Goal: Task Accomplishment & Management: Manage account settings

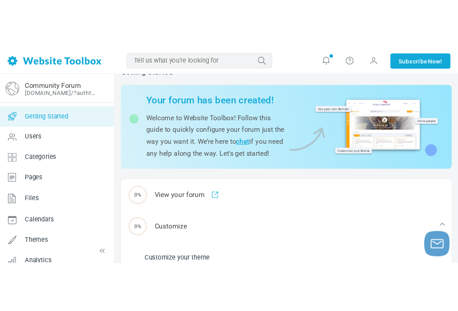
scroll to position [21, 0]
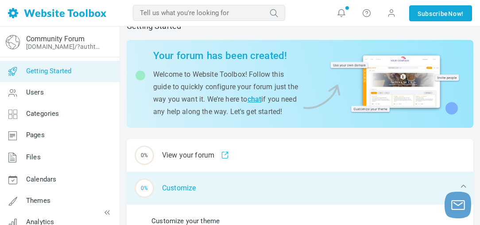
click at [195, 193] on div "0% Customize" at bounding box center [300, 187] width 347 height 33
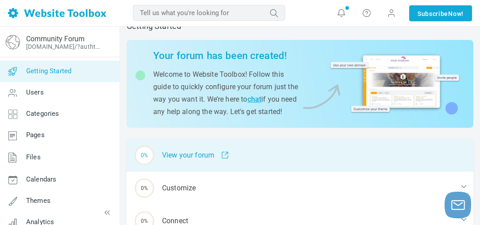
click at [197, 163] on div "0% View your forum" at bounding box center [300, 155] width 347 height 33
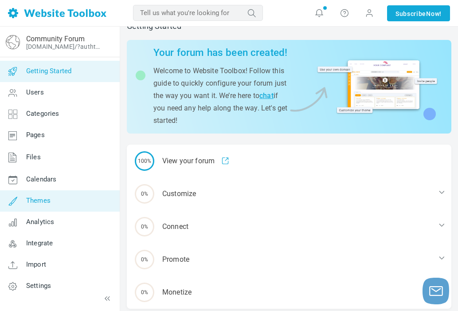
click at [40, 197] on span "Themes" at bounding box center [38, 200] width 24 height 8
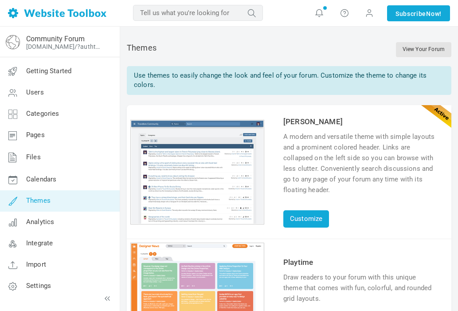
click at [214, 273] on div "1 2 3 4 5 6" at bounding box center [197, 294] width 134 height 105
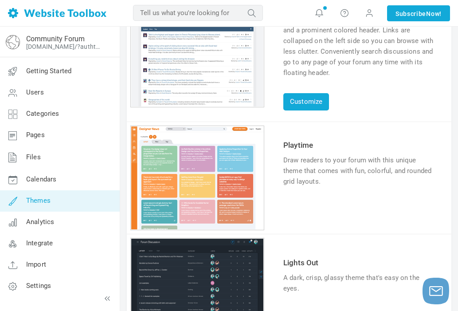
scroll to position [148, 0]
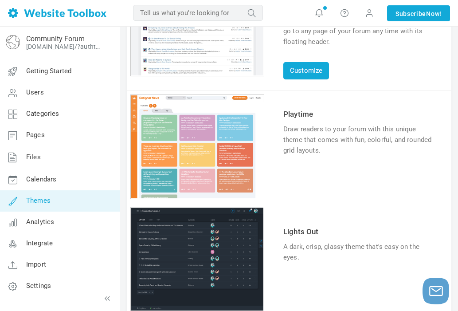
click at [309, 177] on link "Try & Customize" at bounding box center [315, 178] width 65 height 14
click at [55, 202] on link "Themes" at bounding box center [60, 200] width 120 height 21
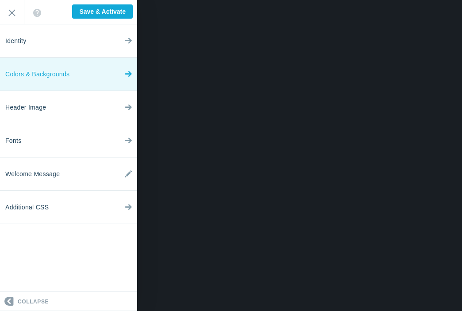
click at [122, 74] on link "Colors & Backgrounds" at bounding box center [68, 74] width 137 height 33
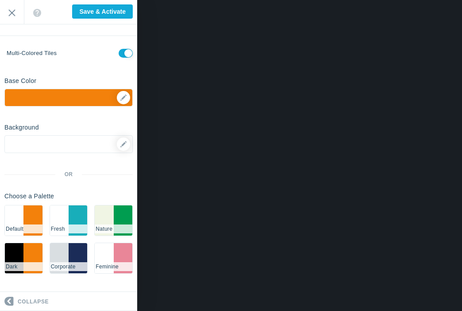
scroll to position [21, 0]
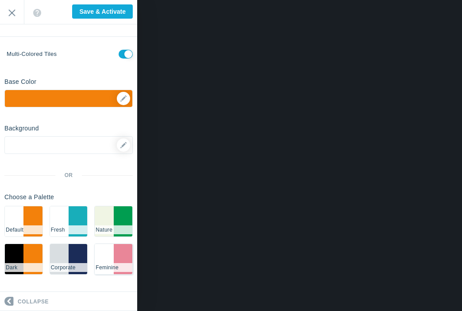
click at [105, 260] on li "#ffffff" at bounding box center [104, 259] width 19 height 30
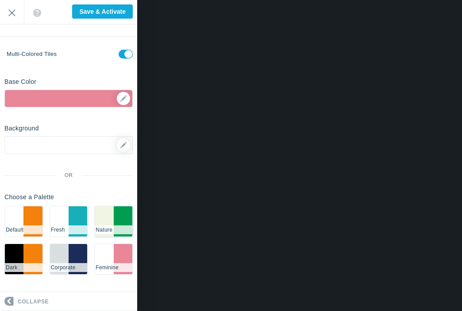
click at [104, 216] on li "#f0f5e4" at bounding box center [104, 221] width 19 height 30
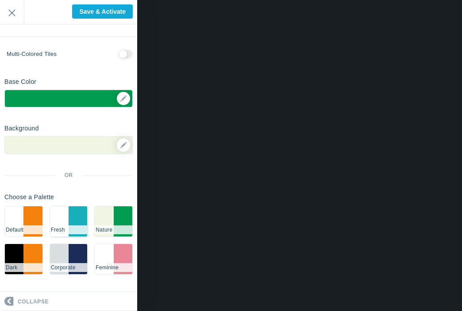
click at [70, 215] on li "#18AEBA" at bounding box center [78, 221] width 19 height 30
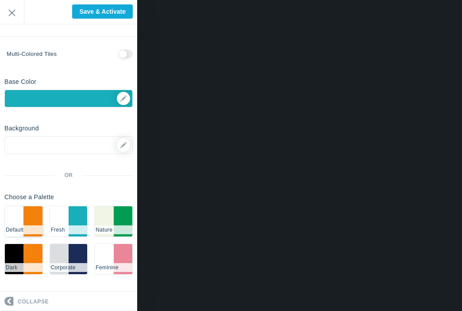
click at [26, 222] on li "#f3810b" at bounding box center [32, 221] width 19 height 30
checkbox input "true"
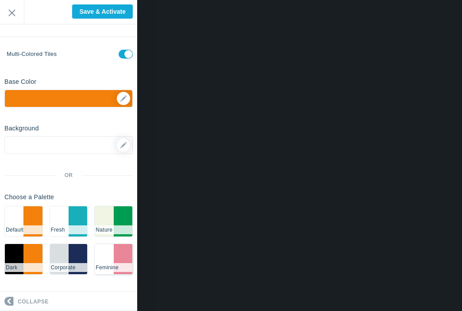
click at [109, 264] on li "Feminine" at bounding box center [114, 267] width 38 height 9
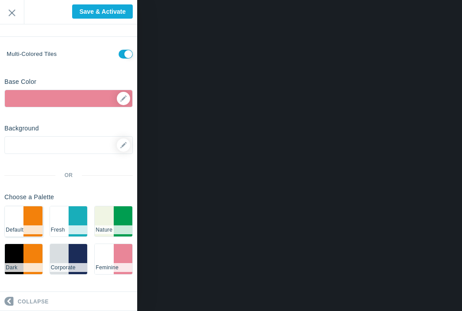
click at [19, 219] on li "#ffffff" at bounding box center [14, 221] width 19 height 30
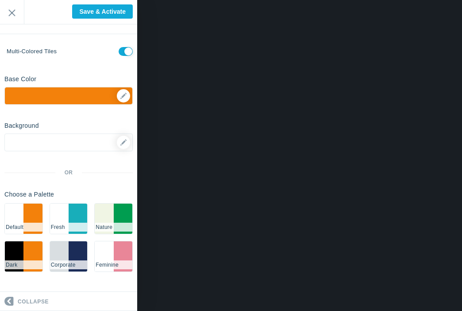
scroll to position [0, 0]
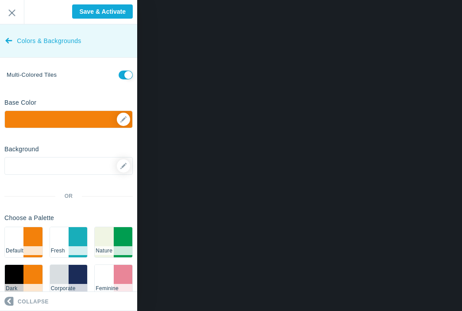
click at [10, 43] on icon at bounding box center [8, 38] width 7 height 33
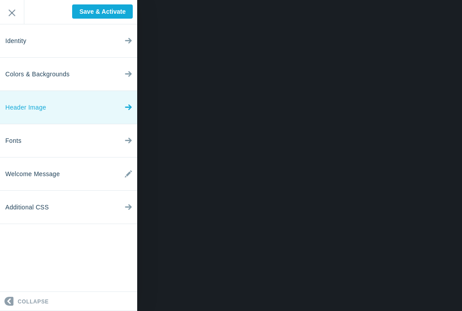
click at [54, 105] on link "Header Image" at bounding box center [68, 107] width 137 height 33
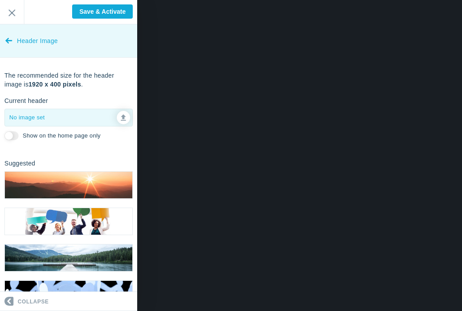
click at [12, 41] on link "Header Image" at bounding box center [68, 40] width 137 height 33
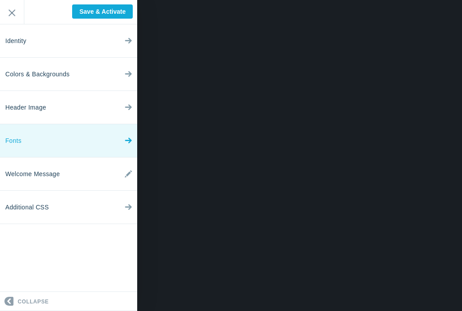
click at [60, 139] on link "Fonts" at bounding box center [68, 140] width 137 height 33
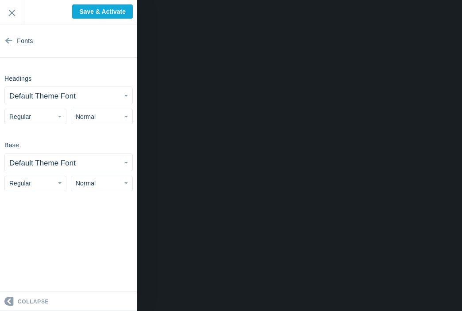
click at [97, 99] on button "Default Theme Font" at bounding box center [69, 95] width 128 height 17
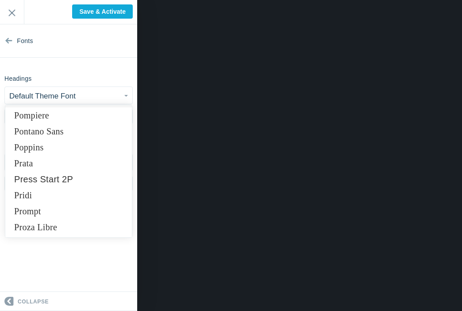
scroll to position [5239, 0]
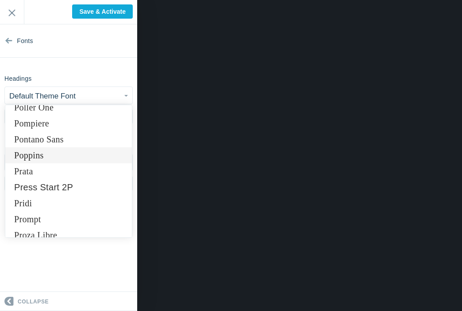
click at [93, 159] on link "Poppins" at bounding box center [68, 155] width 127 height 16
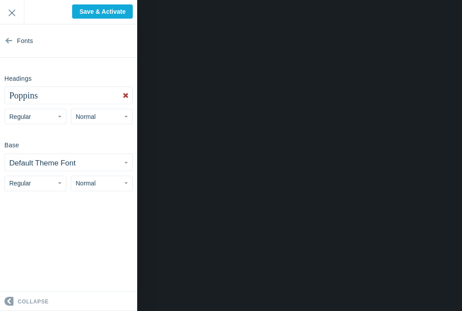
click at [114, 164] on button "Default Theme Font" at bounding box center [69, 162] width 128 height 17
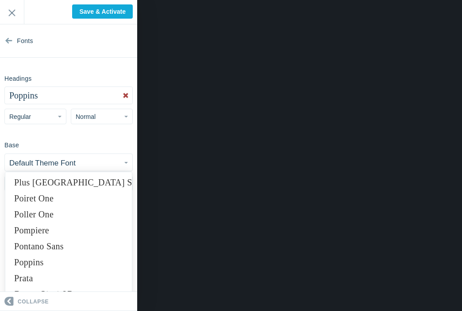
scroll to position [5203, 0]
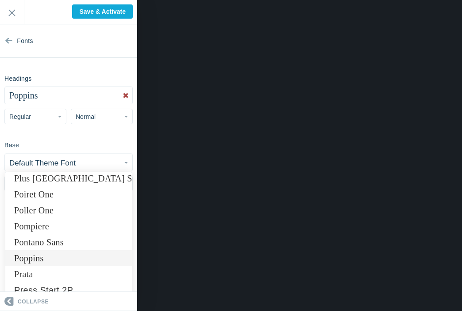
click at [43, 260] on link "Poppins" at bounding box center [68, 258] width 127 height 16
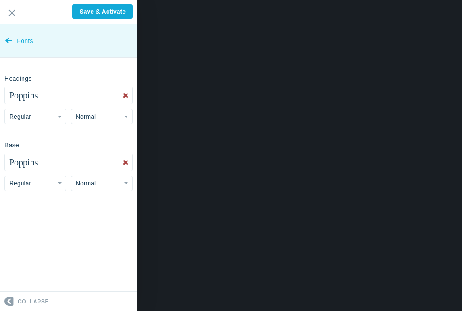
click at [33, 43] on span "Fonts" at bounding box center [25, 40] width 16 height 33
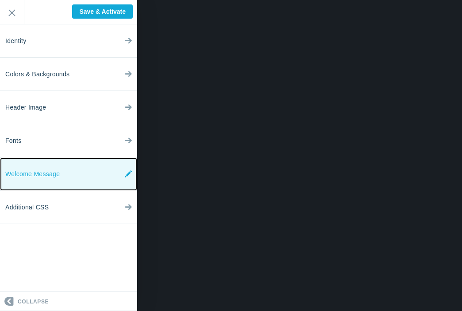
click at [102, 175] on link "Welcome Message" at bounding box center [68, 173] width 137 height 33
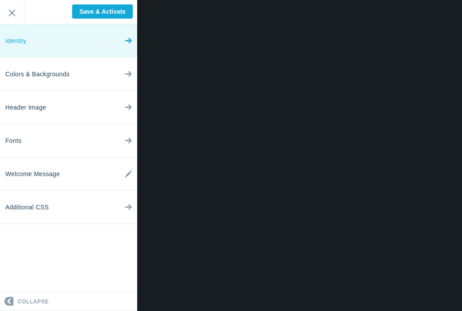
click at [84, 46] on link "Identity" at bounding box center [68, 40] width 137 height 33
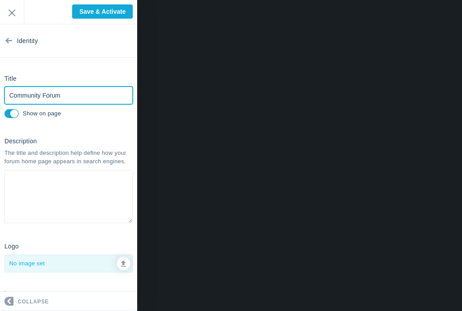
click at [96, 92] on input "Community Forum" at bounding box center [68, 95] width 128 height 18
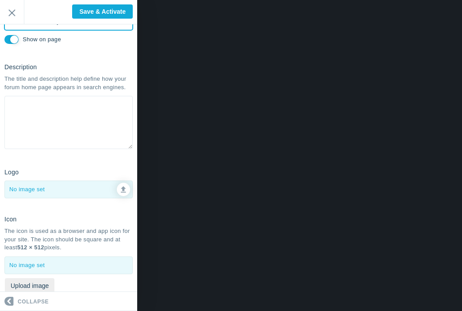
scroll to position [75, 0]
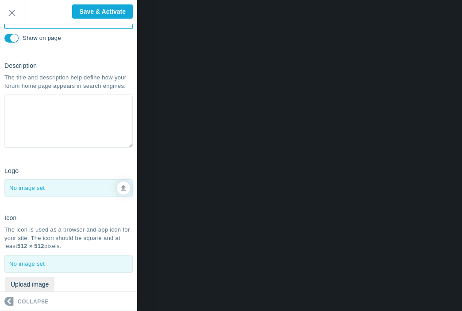
type input "TCGC Community Forum"
click at [39, 188] on div at bounding box center [69, 187] width 128 height 17
click at [122, 187] on icon at bounding box center [123, 186] width 5 height 6
type input "C:\fakepath\tcgc_logo.png"
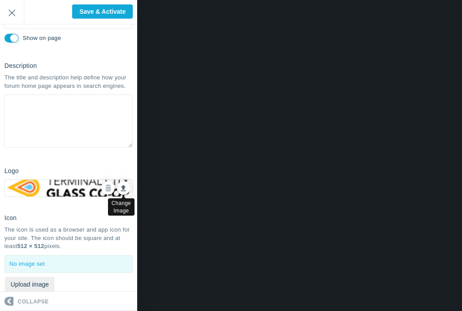
click at [123, 186] on icon at bounding box center [123, 186] width 5 height 6
type input "C:\fakepath\tcgc_logo_signature_flame.png"
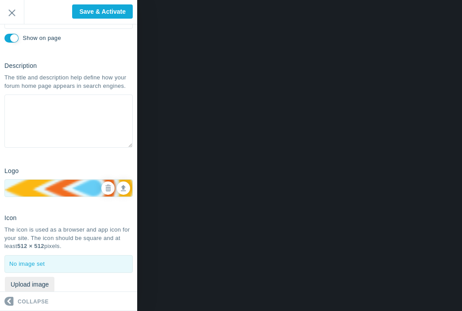
click at [100, 157] on section "Identity Title TCGC Community Forum Please fill out this field. Show on page De…" at bounding box center [68, 157] width 137 height 267
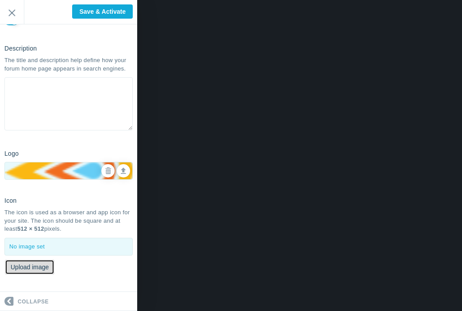
click at [38, 268] on button "Upload image" at bounding box center [30, 266] width 50 height 15
type input "C:\fakepath\square_logo.jpg"
click at [89, 243] on div at bounding box center [69, 246] width 128 height 17
click at [83, 13] on div "Uploading..." at bounding box center [231, 7] width 462 height 15
click at [70, 241] on div at bounding box center [69, 246] width 128 height 17
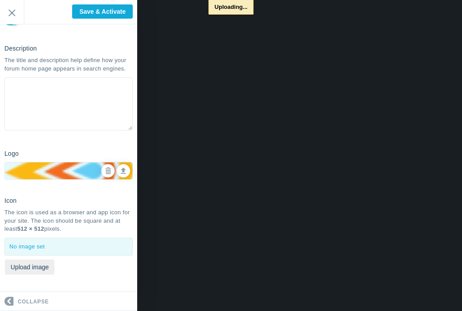
click at [243, 7] on p "Uploading..." at bounding box center [231, 7] width 45 height 15
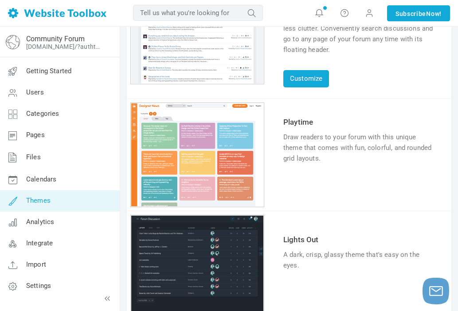
scroll to position [143, 0]
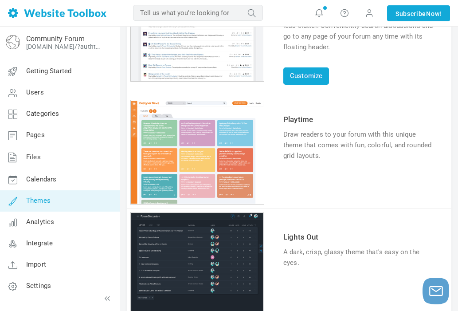
click at [313, 183] on link "Try & Customize" at bounding box center [315, 183] width 65 height 14
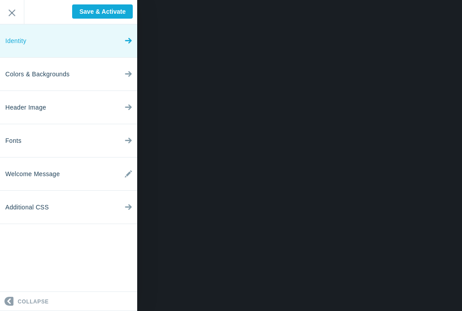
click at [110, 39] on link "Identity" at bounding box center [68, 40] width 137 height 33
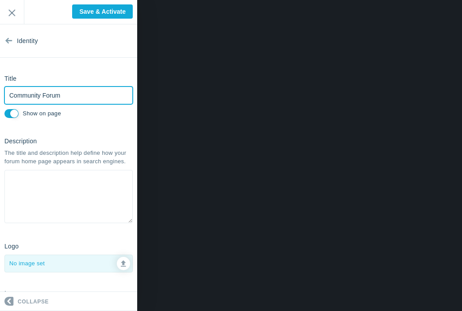
click at [76, 94] on input "Community Forum" at bounding box center [68, 95] width 128 height 18
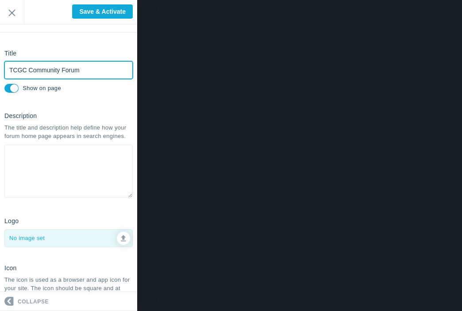
scroll to position [23, 0]
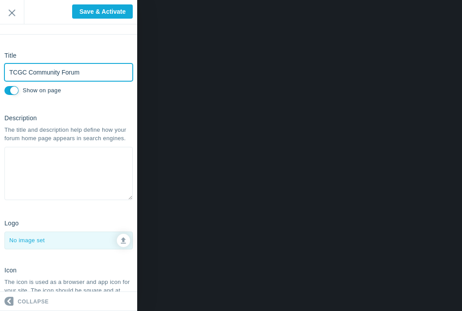
drag, startPoint x: 28, startPoint y: 72, endPoint x: -13, endPoint y: 72, distance: 41.6
click at [0, 0] on html "Loading... Loading... Collapse Identity Colors & Backgrounds Header Image Fonts…" at bounding box center [231, 0] width 462 height 0
type input "Community Forum"
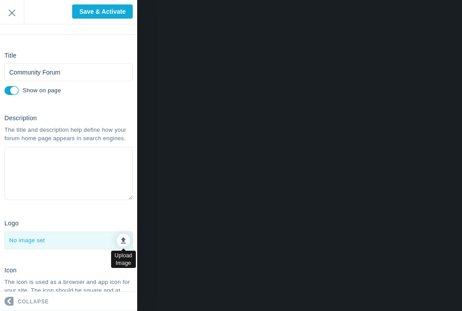
click at [123, 238] on icon at bounding box center [123, 239] width 5 height 6
type input "C:\fakepath\tcgc_logo_signature_flame.png"
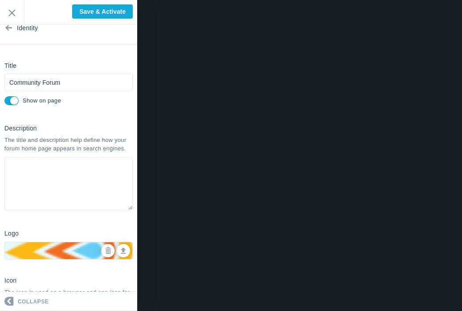
scroll to position [0, 0]
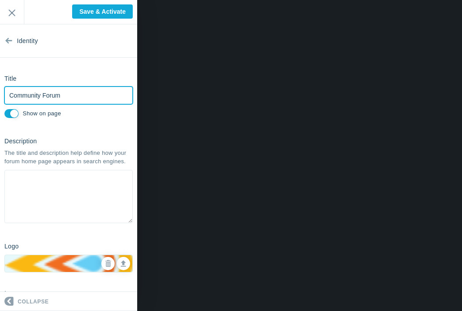
click at [9, 94] on input "Community Forum" at bounding box center [68, 95] width 128 height 18
type input "TCGC Community Forum"
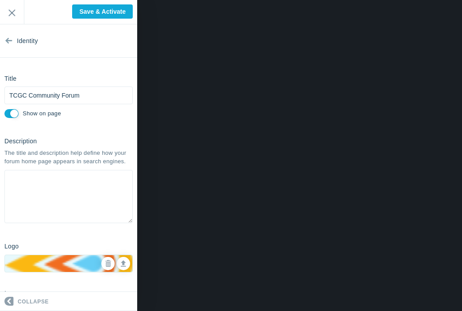
click at [91, 128] on section "Identity Title TCGC Community Forum Please fill out this field. Show on page De…" at bounding box center [68, 157] width 137 height 267
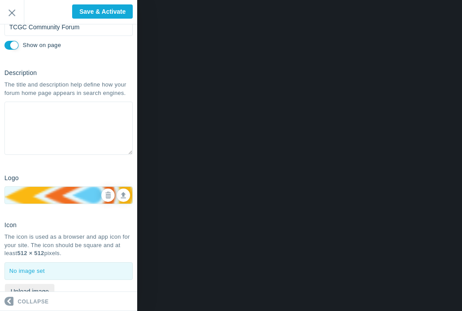
scroll to position [93, 0]
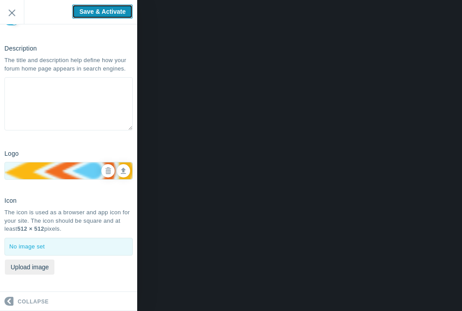
click at [80, 12] on input "Save & Activate" at bounding box center [102, 11] width 61 height 14
type input "Saving..."
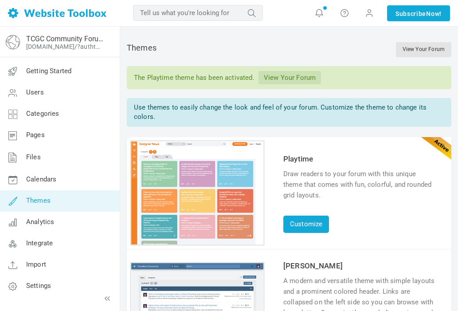
click at [68, 200] on link "Themes" at bounding box center [60, 200] width 120 height 21
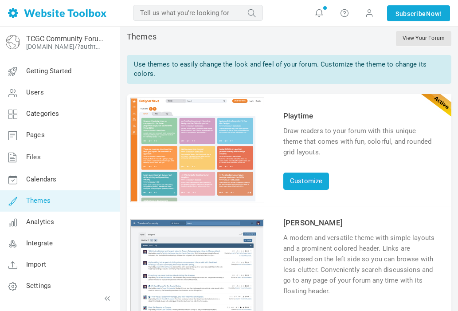
scroll to position [8, 0]
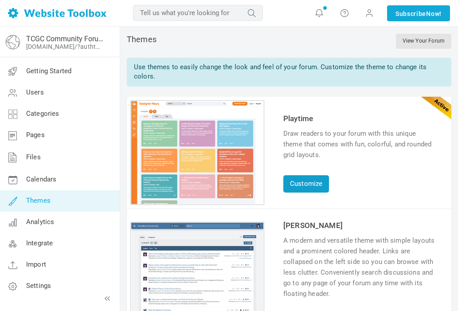
click at [299, 186] on link "Customize" at bounding box center [306, 183] width 46 height 17
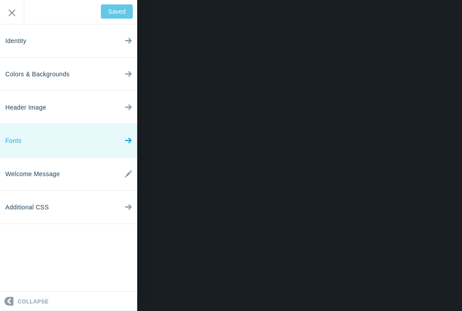
click at [95, 143] on link "Fonts" at bounding box center [68, 140] width 137 height 33
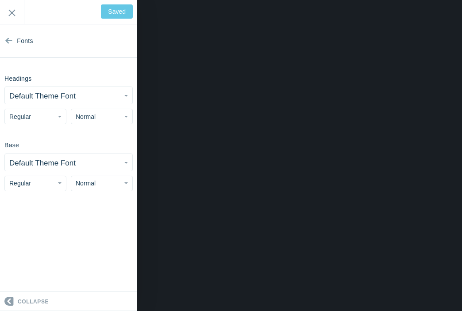
click at [120, 96] on button "Default Theme Font" at bounding box center [69, 95] width 128 height 17
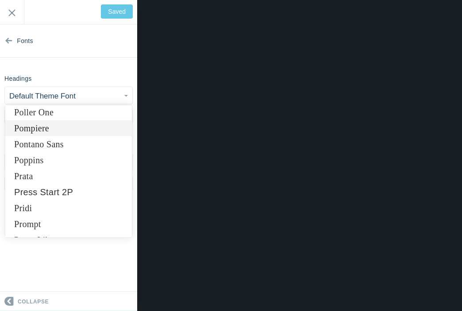
scroll to position [5240, 0]
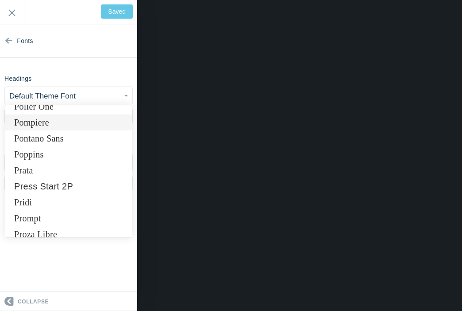
click at [81, 150] on link "Poppins" at bounding box center [68, 154] width 127 height 16
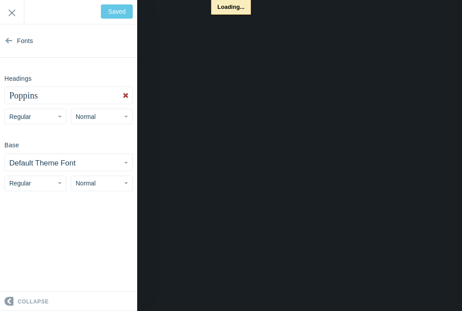
type input "Save"
click at [64, 117] on button "Regular" at bounding box center [35, 117] width 62 height 16
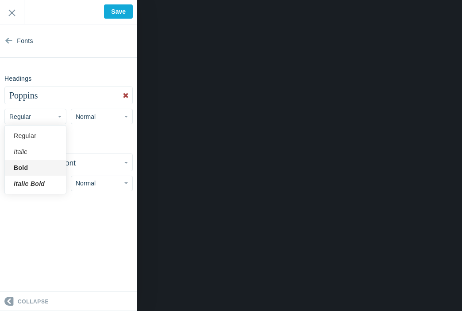
click at [49, 169] on link "Bold" at bounding box center [35, 167] width 61 height 16
click at [64, 115] on button "Bold" at bounding box center [35, 117] width 62 height 16
click at [56, 139] on link "Regular" at bounding box center [35, 136] width 61 height 16
click at [50, 161] on small "Default Theme Font" at bounding box center [42, 163] width 66 height 8
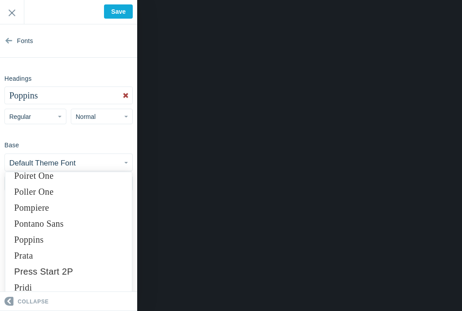
scroll to position [5228, 0]
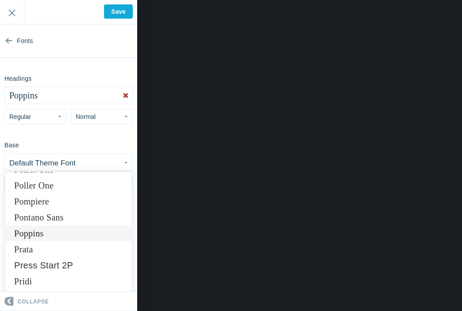
click at [70, 231] on link "Poppins" at bounding box center [68, 233] width 127 height 16
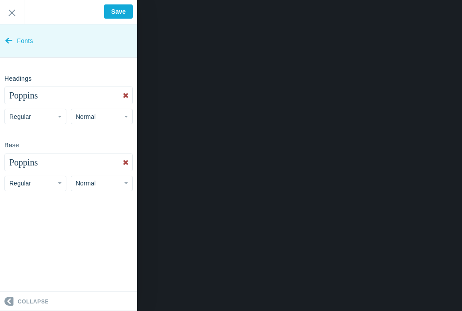
click at [20, 42] on span "Fonts" at bounding box center [25, 40] width 16 height 33
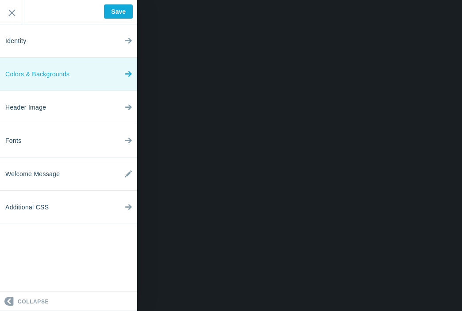
click at [109, 78] on link "Colors & Backgrounds" at bounding box center [68, 74] width 137 height 33
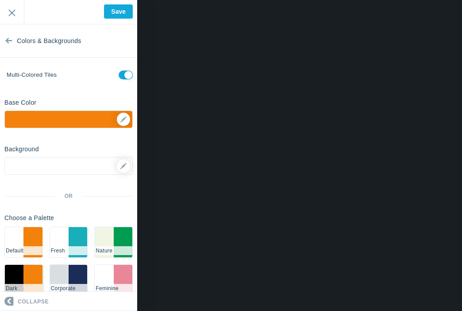
click at [23, 275] on li "#000000" at bounding box center [14, 279] width 19 height 30
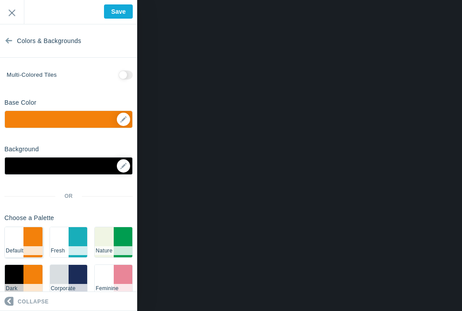
click at [27, 242] on li "#f3810b" at bounding box center [32, 242] width 19 height 30
checkbox input "true"
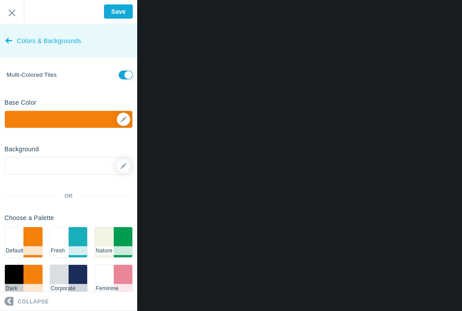
click at [46, 39] on span "Colors & Backgrounds" at bounding box center [49, 40] width 64 height 33
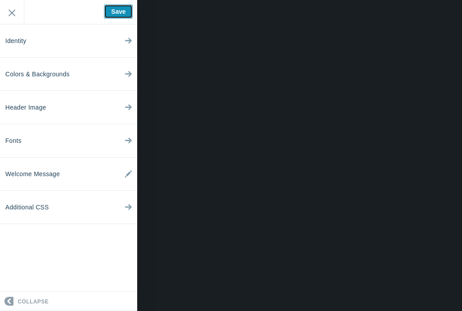
click at [108, 13] on input "Save" at bounding box center [118, 11] width 29 height 14
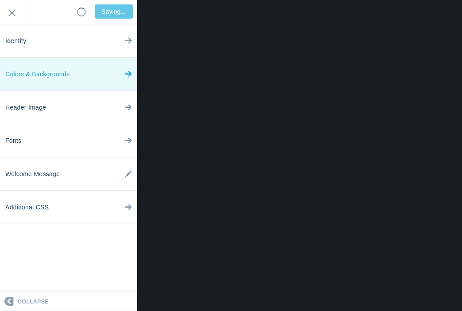
type input "Saved"
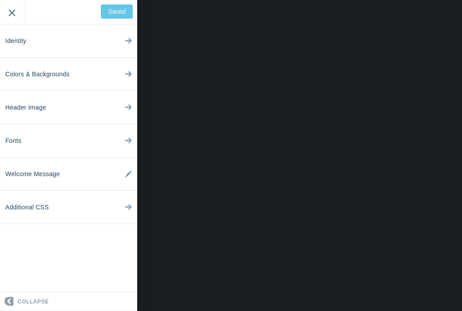
click at [14, 13] on input "Exit" at bounding box center [12, 12] width 24 height 24
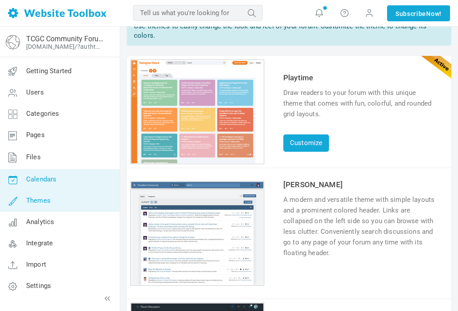
scroll to position [52, 0]
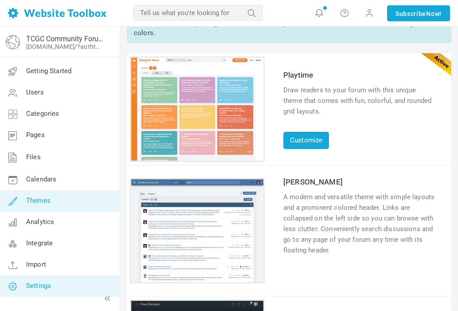
click at [62, 286] on link "Settings" at bounding box center [60, 285] width 120 height 21
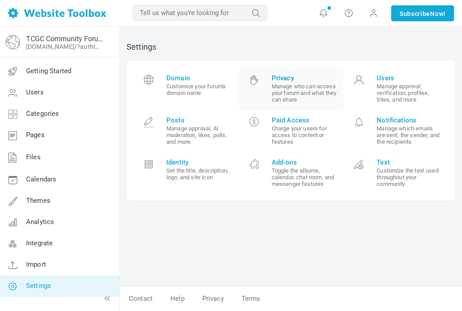
click at [287, 79] on span "Privacy" at bounding box center [305, 78] width 66 height 8
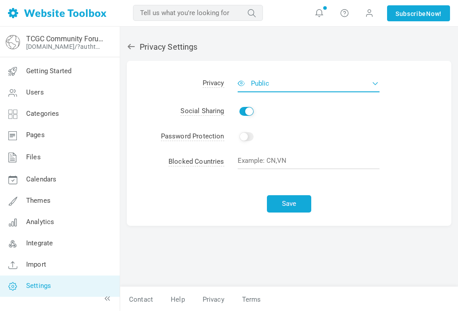
click at [305, 82] on button "Public" at bounding box center [308, 83] width 142 height 18
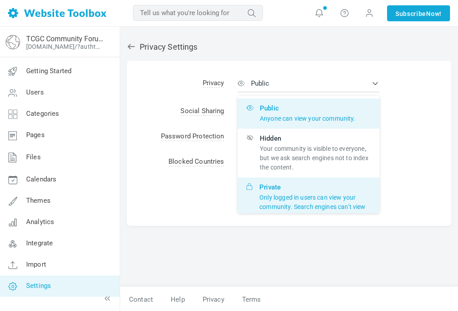
click at [294, 198] on p "Only logged in users can view your community. Search engines can’t view or inde…" at bounding box center [314, 207] width 111 height 28
click at [0, 0] on input "Private Only logged in users can view your community. Search engines can’t view…" at bounding box center [0, 0] width 0 height 0
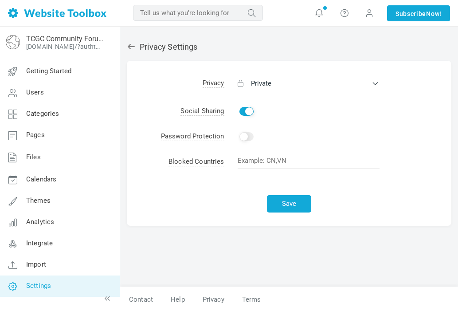
click at [249, 113] on input "Enable" at bounding box center [246, 111] width 14 height 9
checkbox input "false"
click at [246, 136] on input "Enable" at bounding box center [246, 136] width 14 height 9
checkbox input "false"
click at [303, 161] on input "text" at bounding box center [308, 160] width 142 height 17
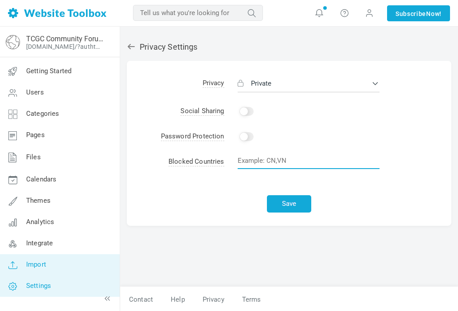
scroll to position [1, 0]
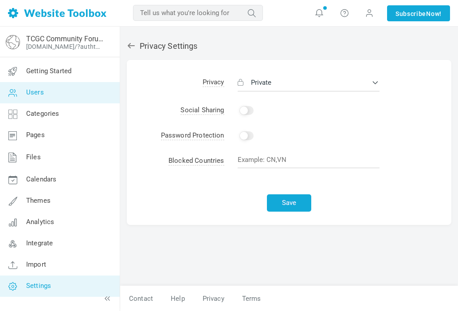
click at [54, 92] on link "Users" at bounding box center [60, 92] width 120 height 21
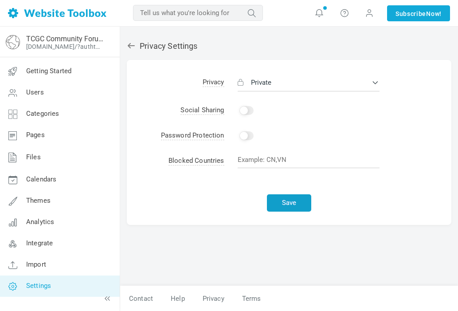
click at [290, 200] on button "Save" at bounding box center [289, 202] width 44 height 17
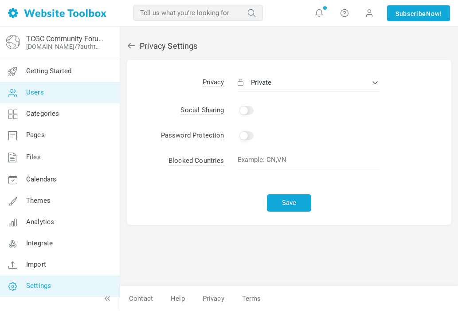
click at [44, 91] on link "Users" at bounding box center [60, 92] width 120 height 21
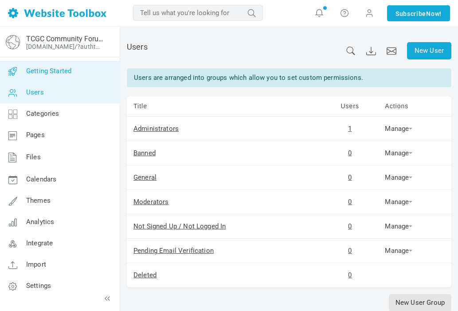
click at [78, 77] on link "Getting Started" at bounding box center [60, 71] width 120 height 21
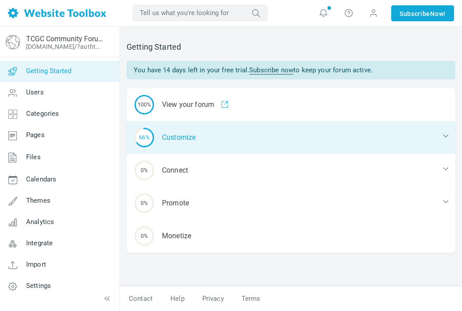
click at [179, 140] on div "66% Customize" at bounding box center [291, 137] width 329 height 33
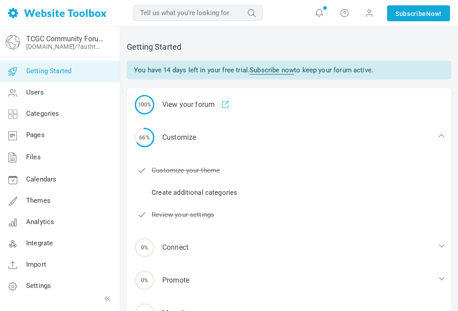
click at [196, 194] on link "Create additional categories" at bounding box center [194, 192] width 85 height 10
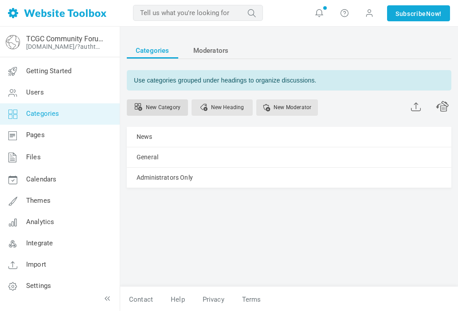
click at [177, 109] on link "New Category" at bounding box center [157, 107] width 61 height 16
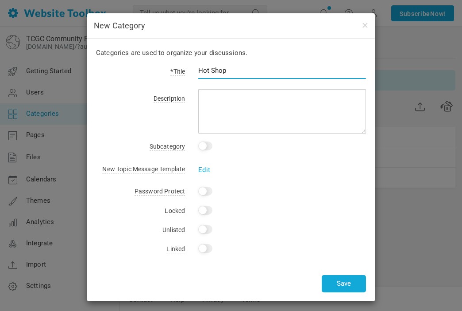
scroll to position [3, 0]
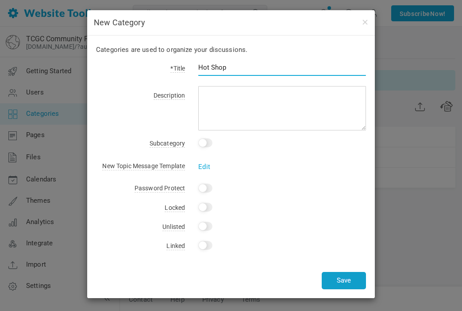
type input "Hot Shop"
click at [331, 280] on button "Save" at bounding box center [344, 280] width 44 height 17
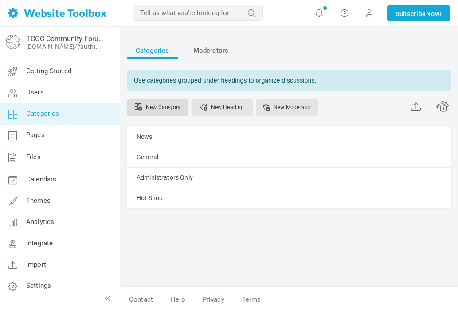
click at [171, 109] on link "New Category" at bounding box center [157, 107] width 61 height 16
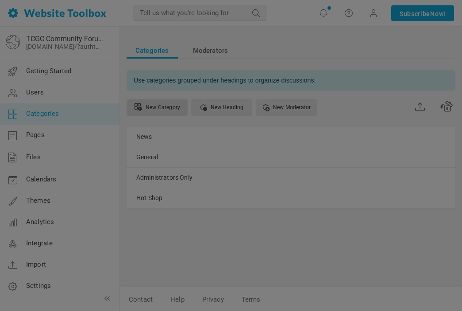
scroll to position [0, 0]
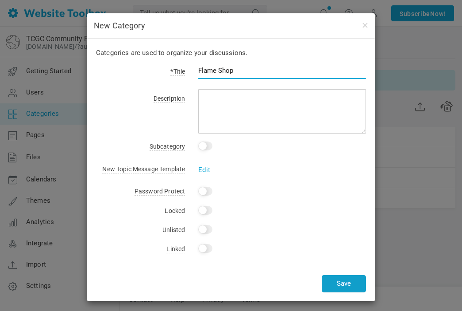
type input "Flame Shop"
click at [336, 280] on button "Save" at bounding box center [344, 283] width 44 height 17
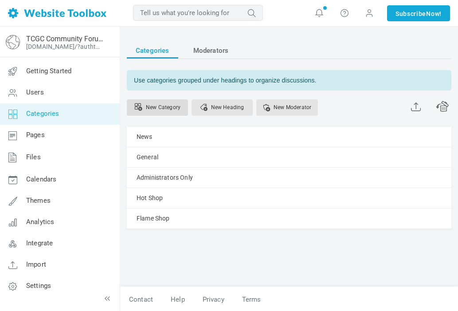
click at [175, 107] on link "New Category" at bounding box center [157, 107] width 61 height 16
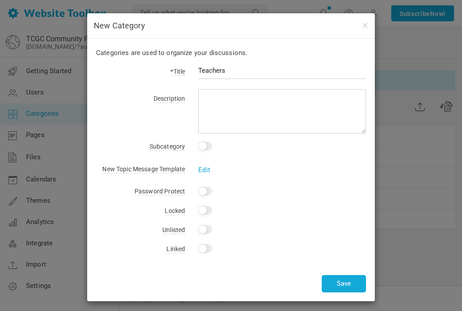
type input "Teachers"
click at [205, 194] on input "Yes" at bounding box center [205, 190] width 14 height 9
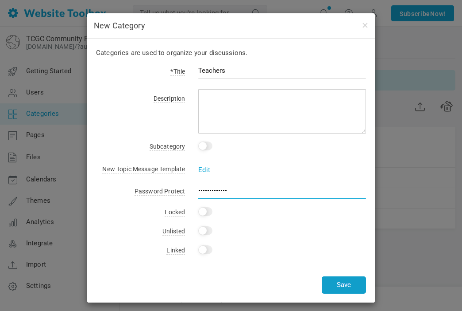
type input "iloveteaching"
click at [334, 286] on button "Save" at bounding box center [344, 284] width 44 height 17
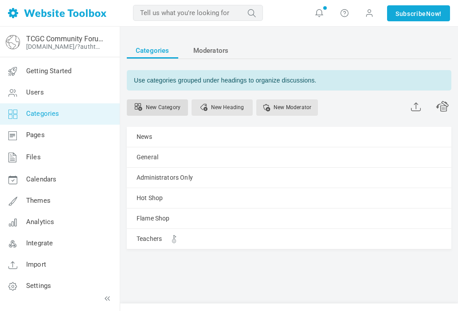
click at [172, 105] on link "New Category" at bounding box center [157, 107] width 61 height 16
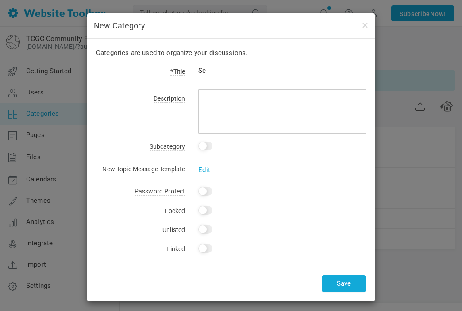
type input "S"
type input "Swap Meet"
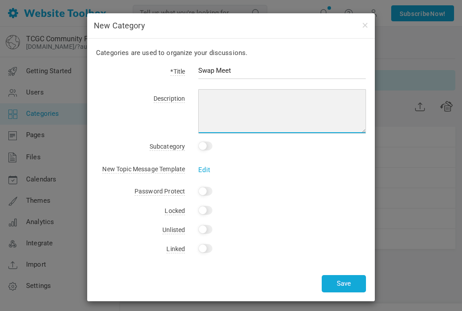
click at [236, 91] on textarea at bounding box center [282, 111] width 168 height 44
type textarea "I"
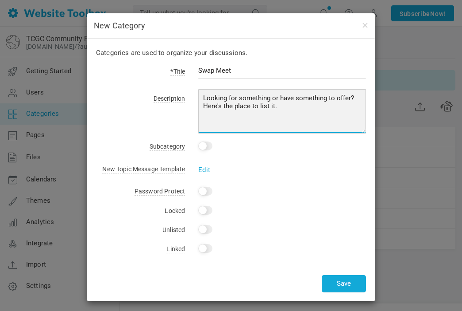
scroll to position [3, 0]
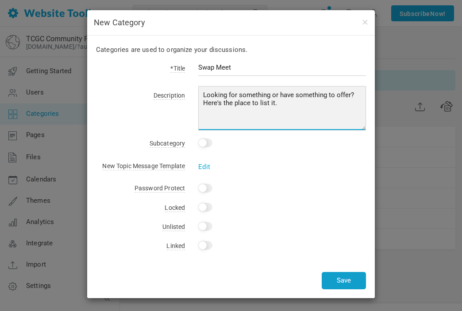
type textarea "Looking for something or have something to offer? Here's the place to list it."
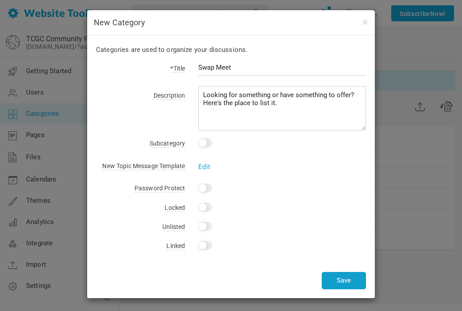
click at [338, 279] on button "Save" at bounding box center [344, 280] width 44 height 17
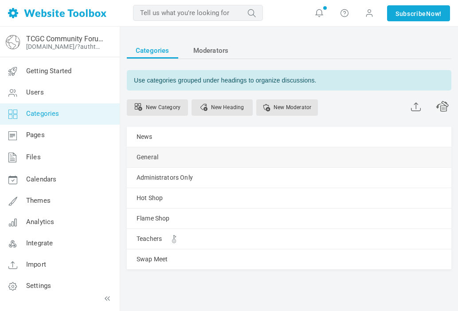
click at [0, 0] on link "Manage" at bounding box center [0, 0] width 0 height 0
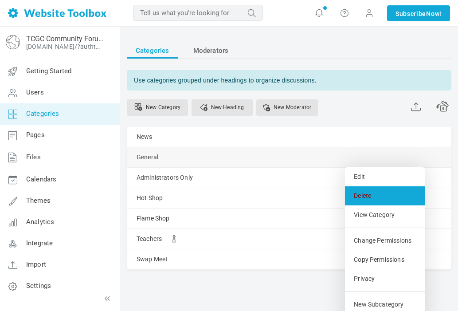
click at [365, 194] on link "Delete" at bounding box center [385, 195] width 80 height 19
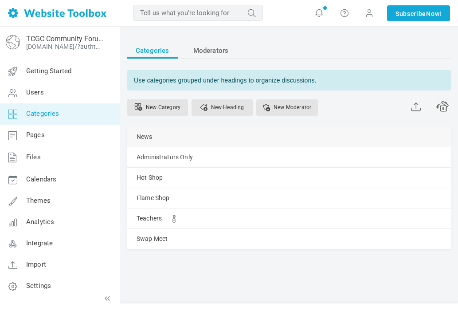
click at [0, 0] on link "Manage" at bounding box center [0, 0] width 0 height 0
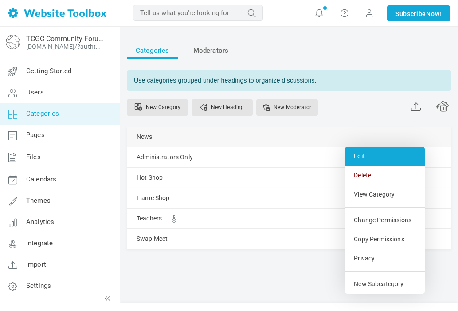
click at [362, 158] on link "Edit" at bounding box center [385, 156] width 80 height 19
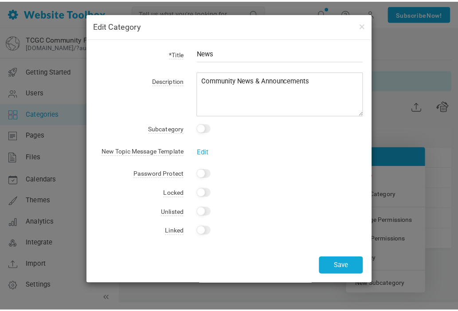
scroll to position [0, 0]
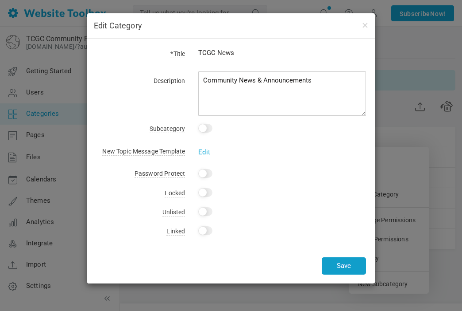
type input "TCGC News"
click at [343, 264] on button "Save" at bounding box center [344, 265] width 44 height 17
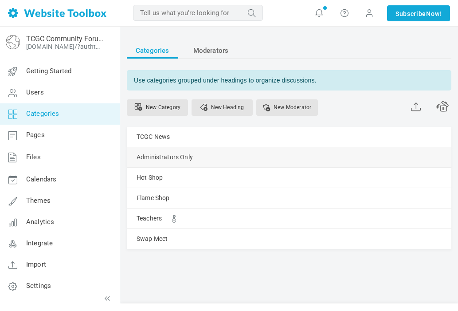
click at [0, 0] on link "Manage" at bounding box center [0, 0] width 0 height 0
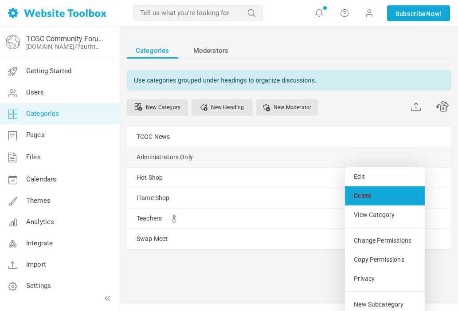
click at [364, 192] on link "Delete" at bounding box center [385, 195] width 80 height 19
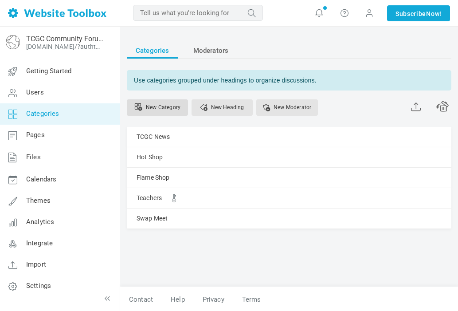
click at [173, 107] on link "New Category" at bounding box center [157, 107] width 61 height 16
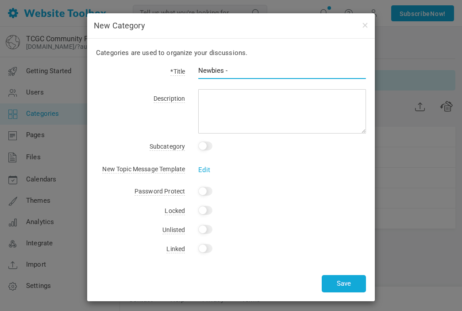
click at [263, 54] on p "Categories are used to organize your discussions." at bounding box center [231, 52] width 270 height 11
click at [252, 73] on input "Newbies -" at bounding box center [282, 70] width 168 height 17
type input "Newbies - Hot Shop"
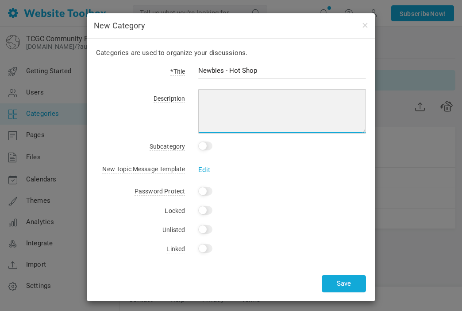
click at [304, 103] on textarea at bounding box center [282, 111] width 168 height 44
type textarea "A place for Newbies to connect and seek partners."
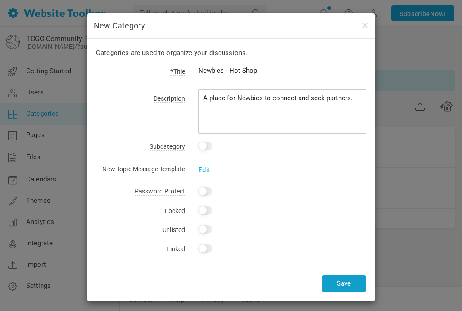
click at [334, 287] on button "Save" at bounding box center [344, 283] width 44 height 17
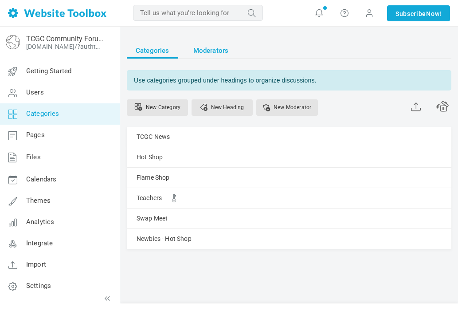
click at [211, 48] on span "Moderators" at bounding box center [210, 51] width 35 height 16
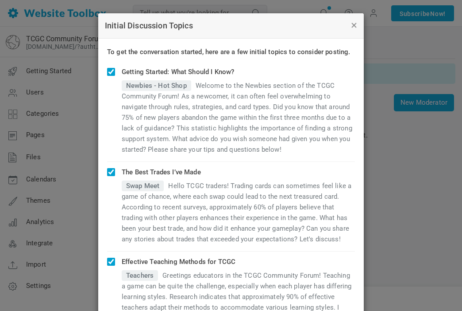
click at [354, 26] on button "button" at bounding box center [353, 25] width 7 height 10
